Goal: Find specific page/section: Find specific page/section

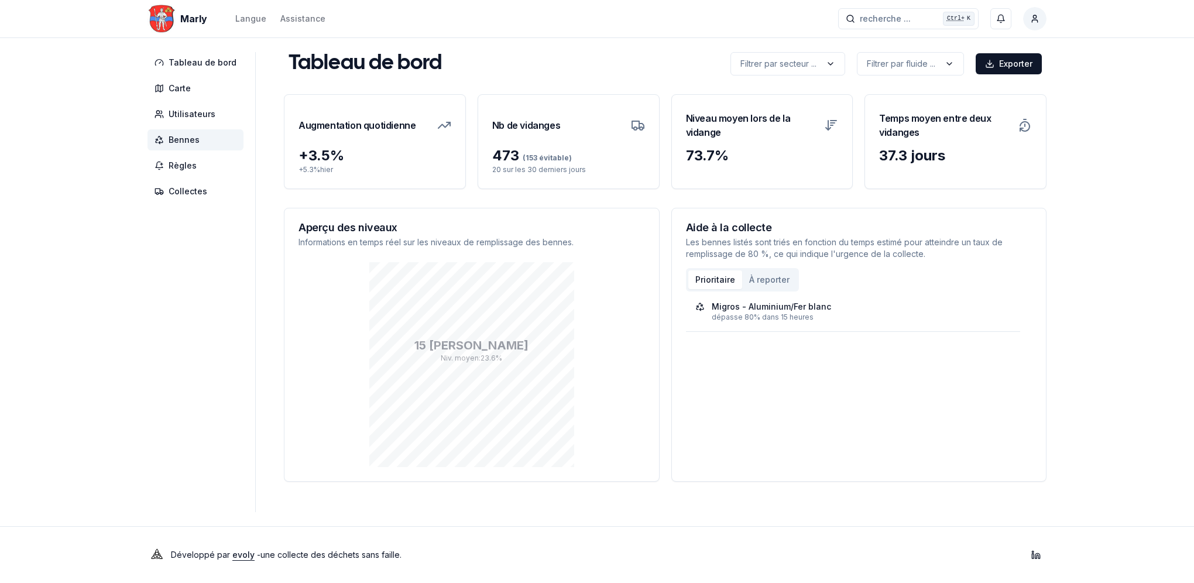
click at [194, 138] on span "Bennes" at bounding box center [184, 140] width 31 height 12
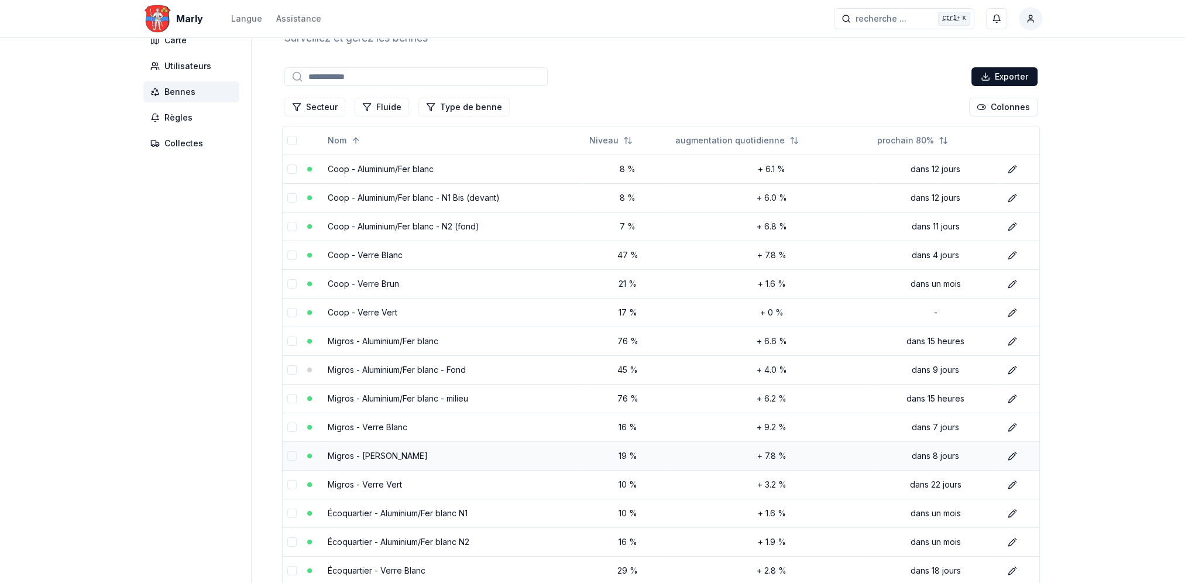
scroll to position [117, 0]
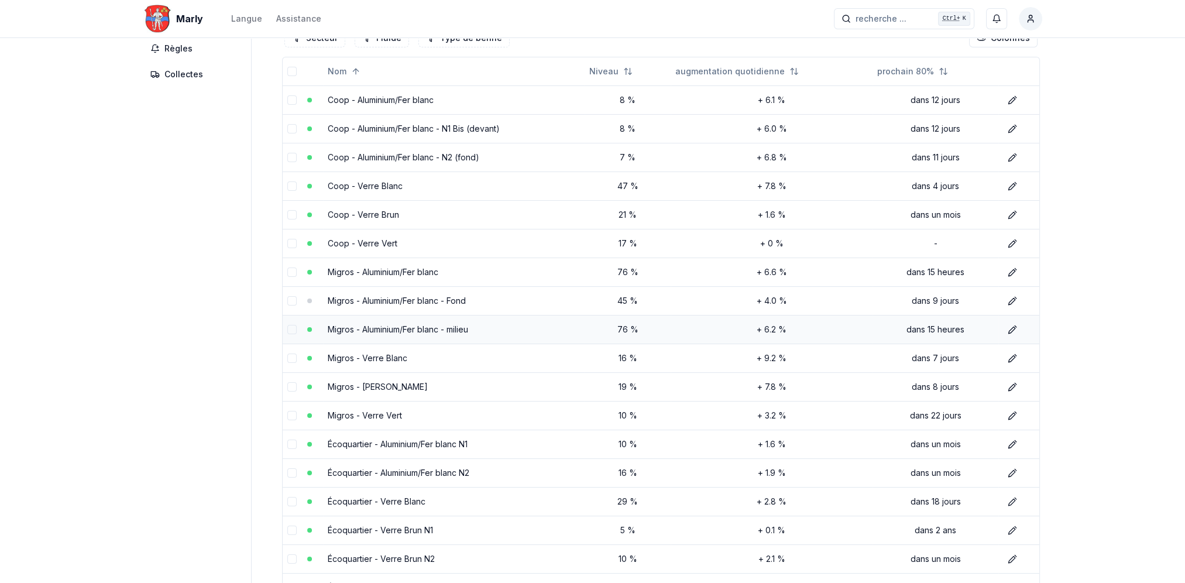
click at [401, 328] on link "Migros - Aluminium/Fer blanc - milieu" at bounding box center [398, 329] width 140 height 10
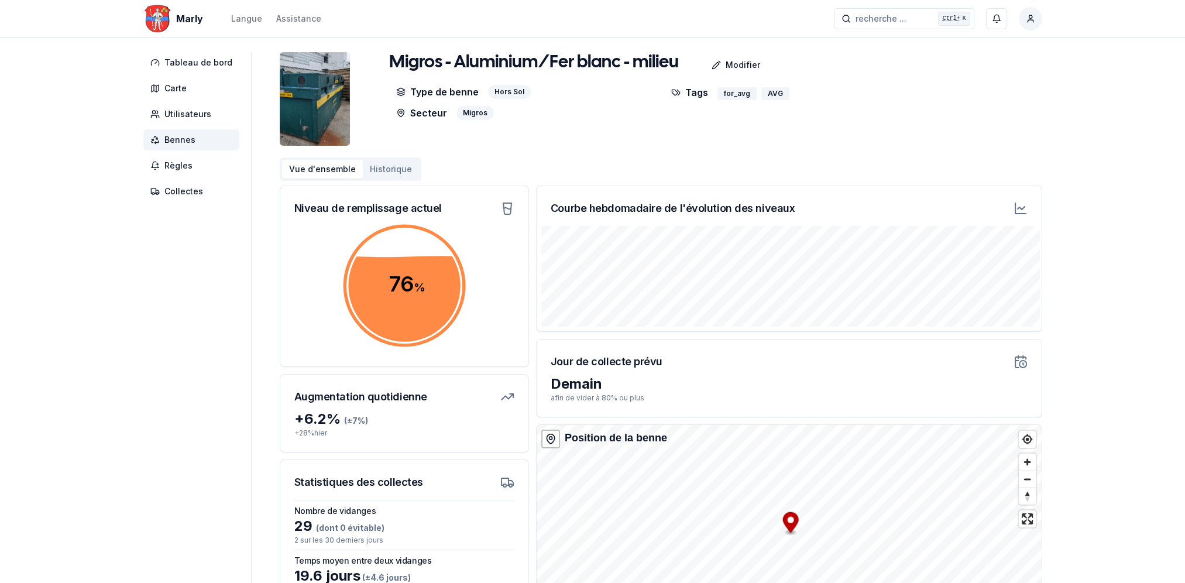
click at [190, 140] on span "Bennes" at bounding box center [179, 140] width 31 height 12
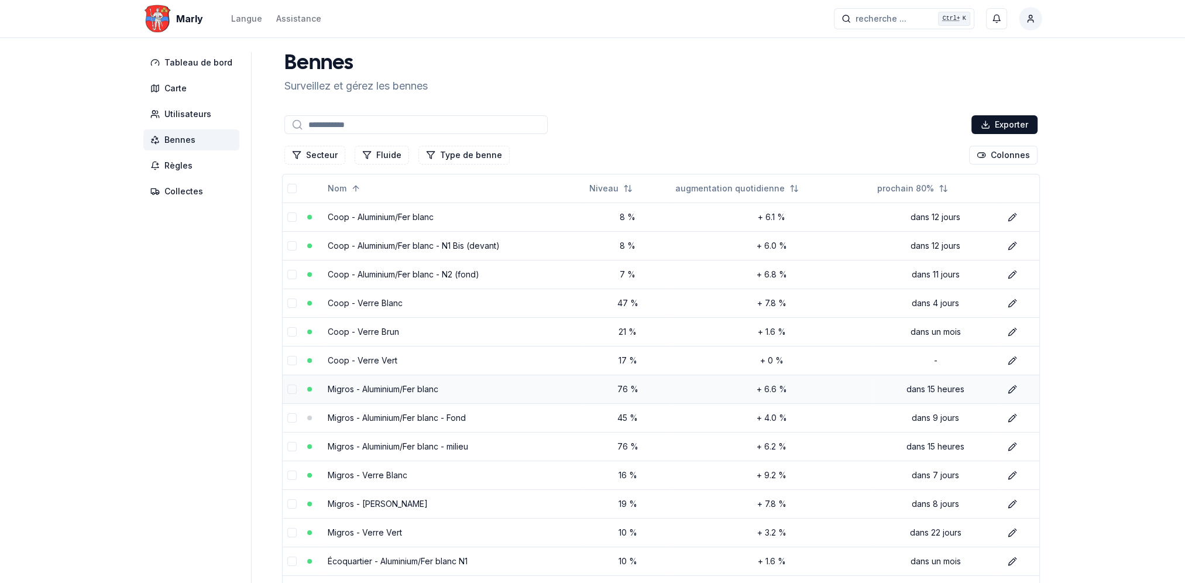
click at [399, 386] on link "Migros - Aluminium/Fer blanc" at bounding box center [383, 389] width 111 height 10
